Goal: Task Accomplishment & Management: Manage account settings

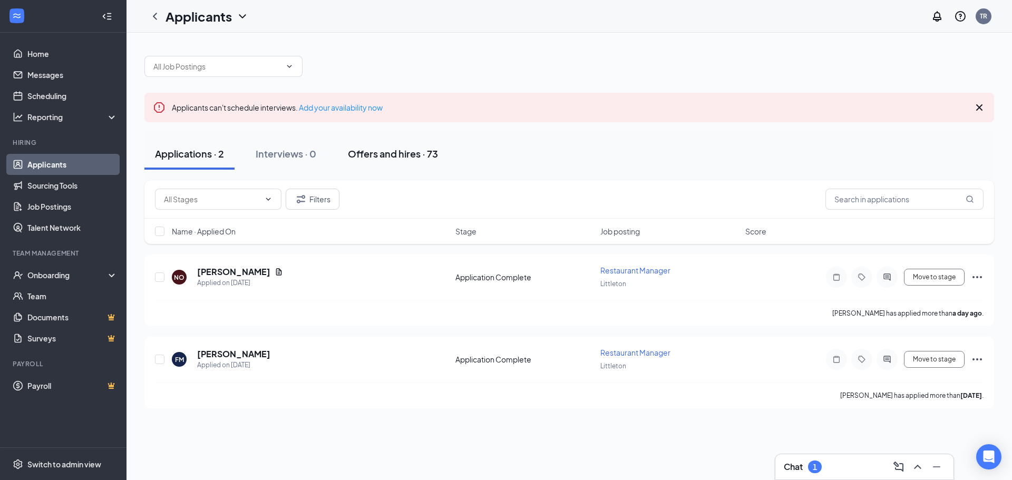
click at [424, 153] on div "Offers and hires · 73" at bounding box center [393, 153] width 90 height 13
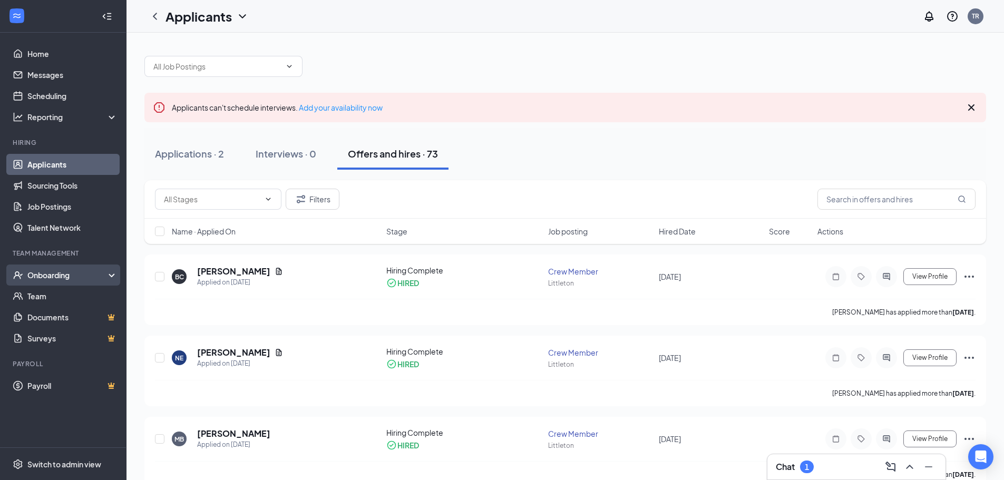
click at [61, 274] on div "Onboarding" at bounding box center [67, 275] width 81 height 11
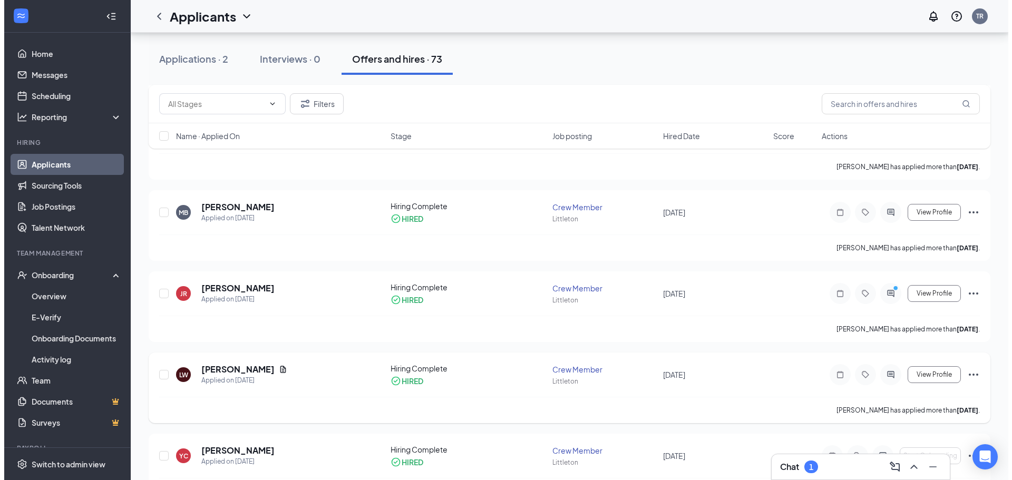
scroll to position [211, 0]
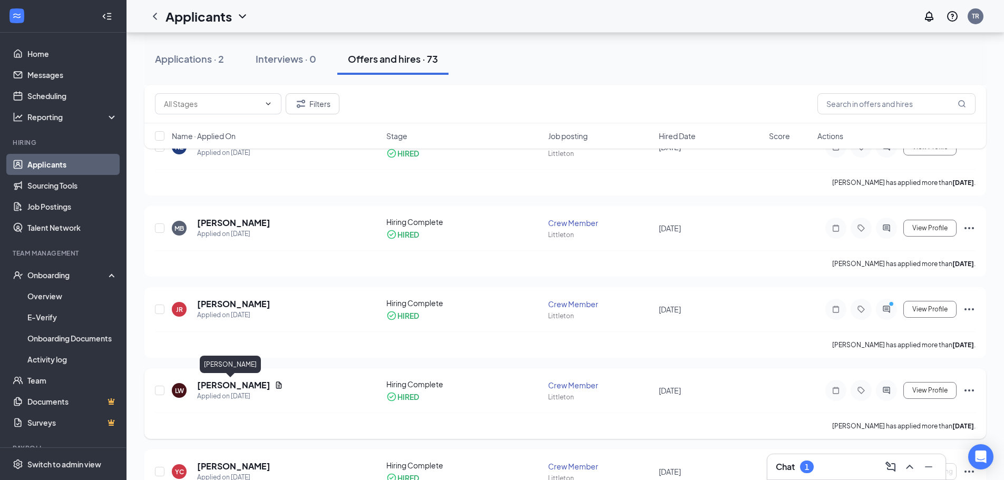
click at [231, 381] on h5 "[PERSON_NAME]" at bounding box center [233, 386] width 73 height 12
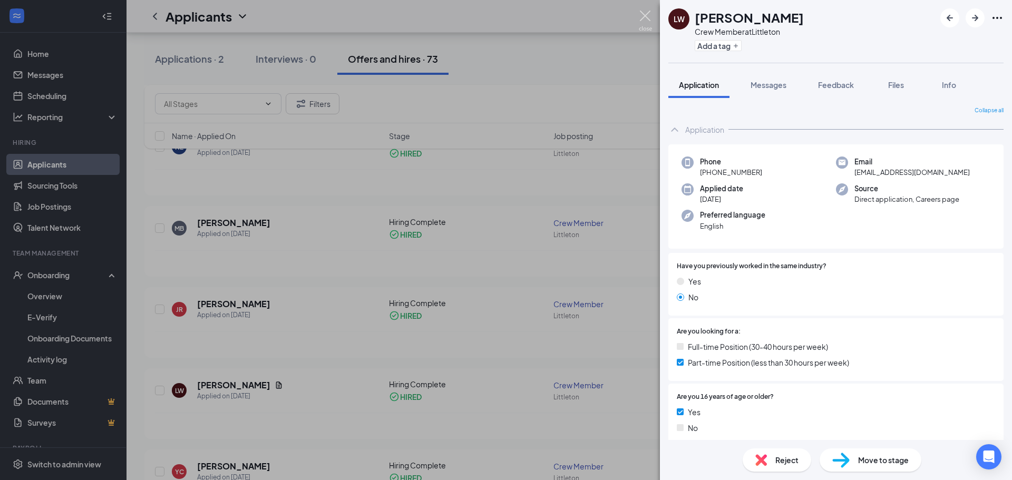
click at [647, 14] on img at bounding box center [645, 21] width 13 height 21
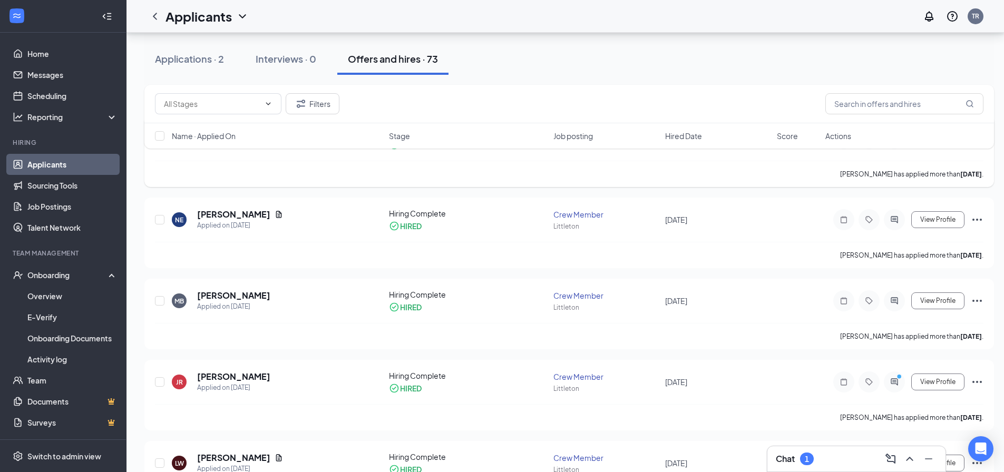
scroll to position [105, 0]
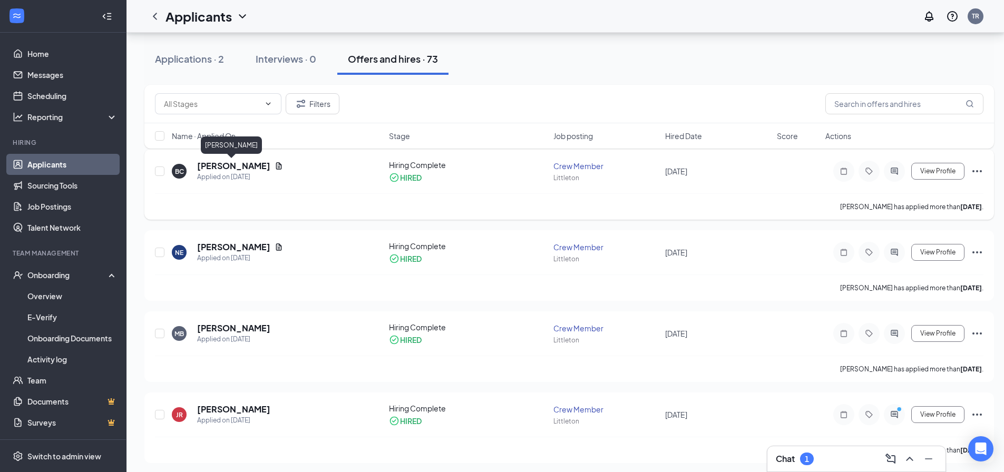
click at [238, 161] on h5 "[PERSON_NAME]" at bounding box center [233, 166] width 73 height 12
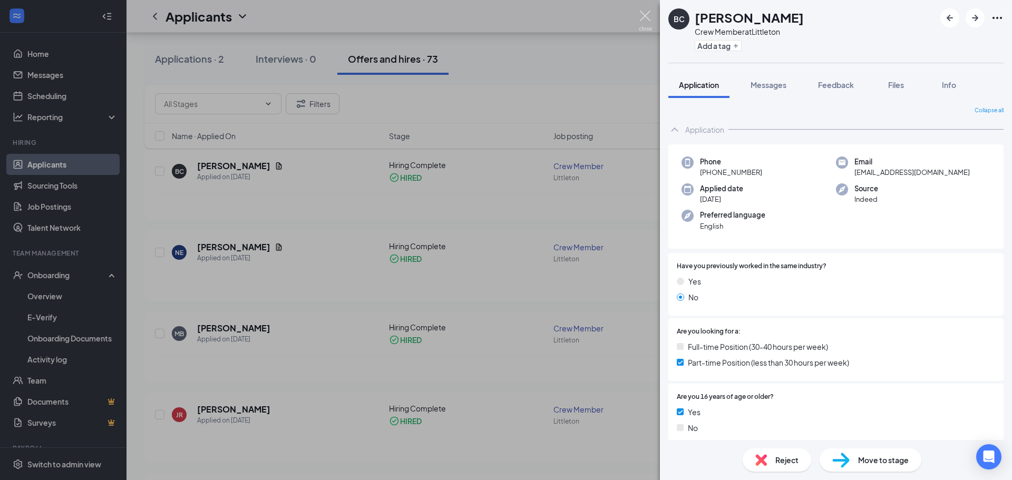
click at [644, 18] on img at bounding box center [645, 21] width 13 height 21
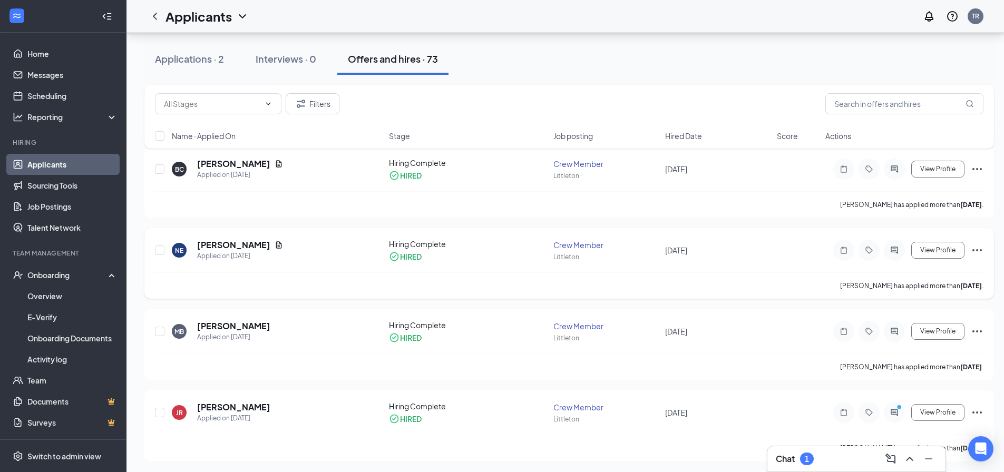
scroll to position [105, 0]
